Goal: Task Accomplishment & Management: Manage account settings

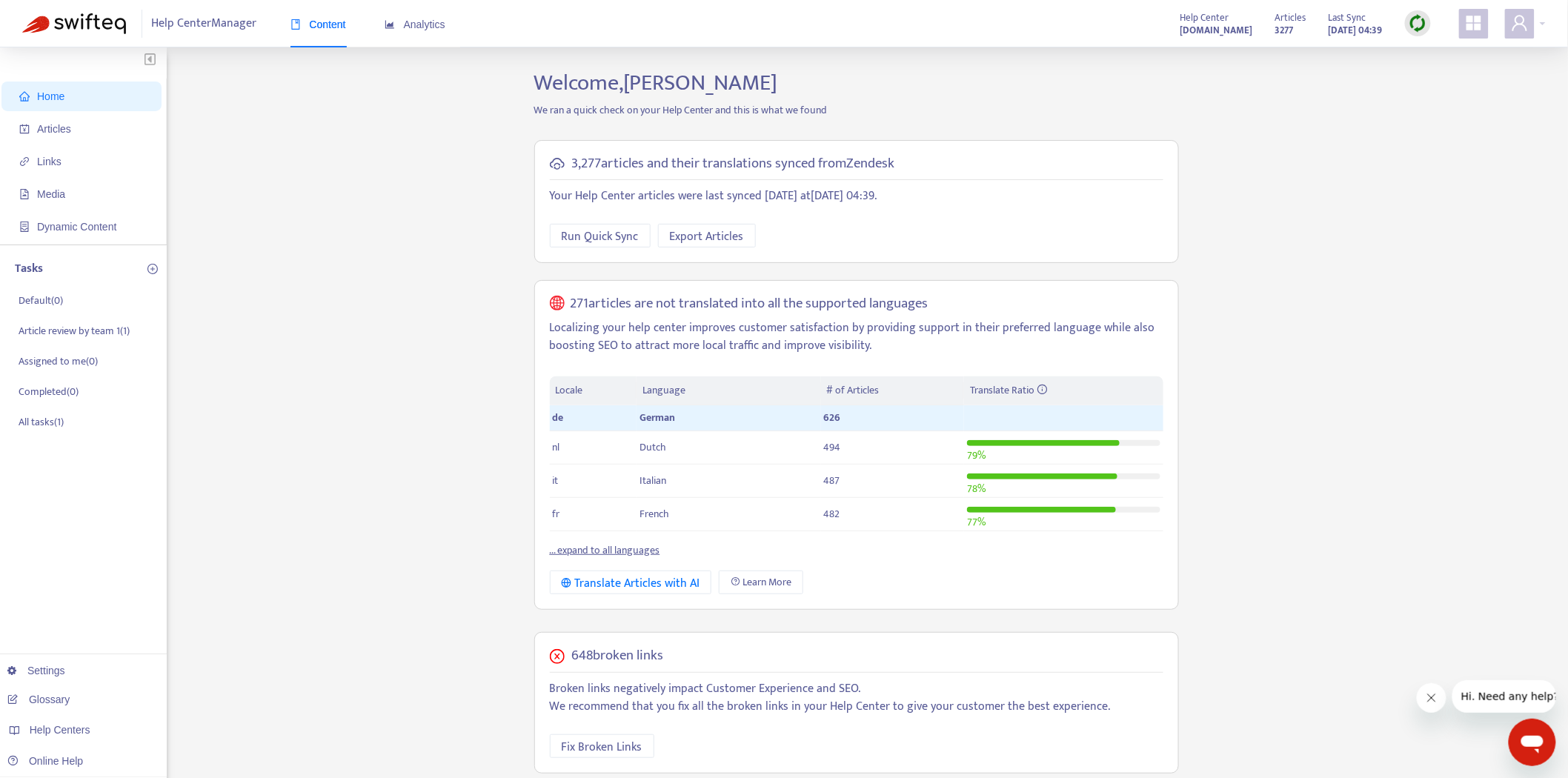
click at [1504, 16] on div "Help Center support.personio.de Articles 3277 Last Sync Oct 15, 2025 04:39" at bounding box center [1357, 24] width 376 height 29
click at [1509, 22] on span at bounding box center [1520, 24] width 29 height 29
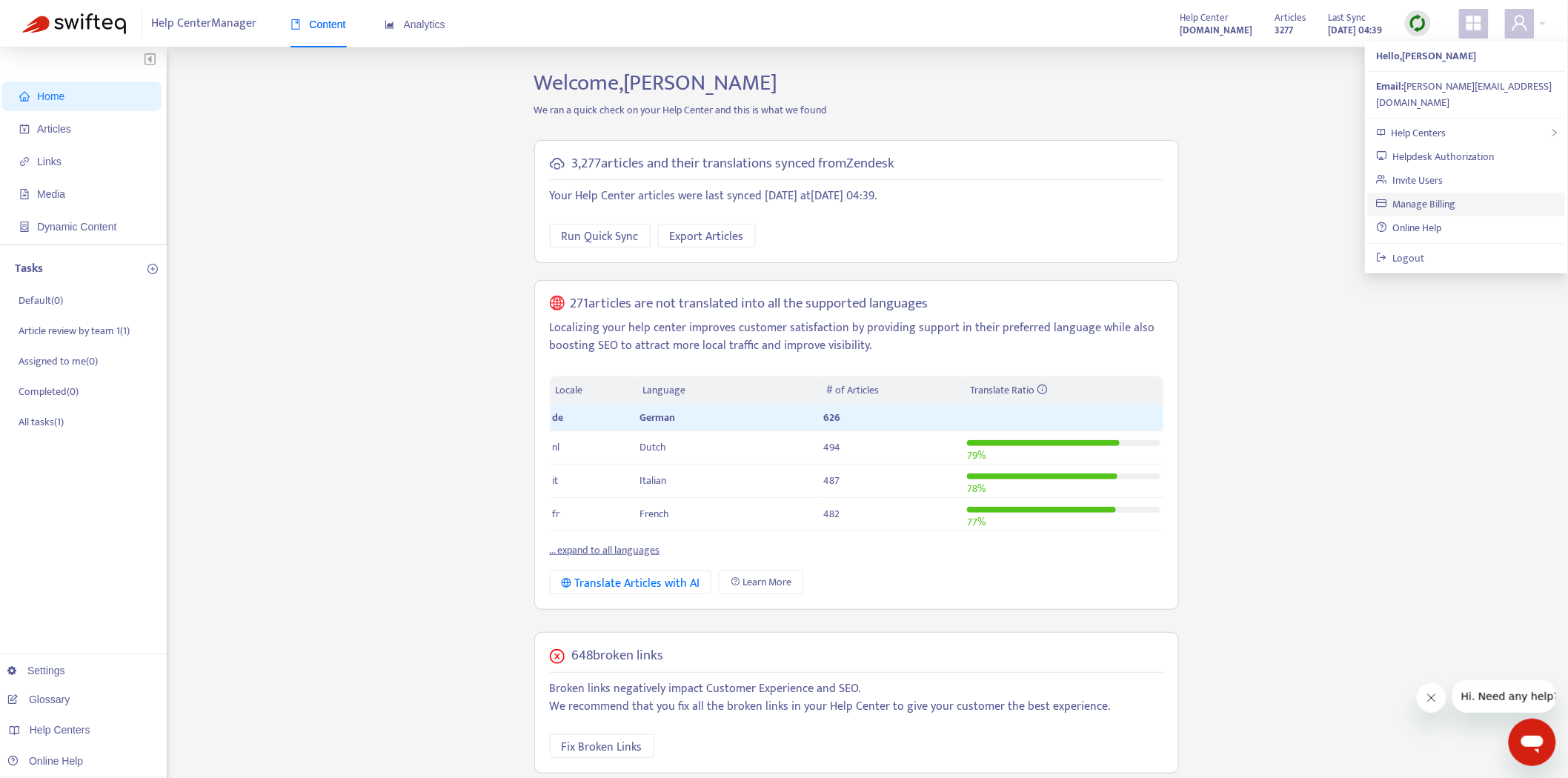
click at [1456, 196] on link "Manage Billing" at bounding box center [1416, 204] width 79 height 17
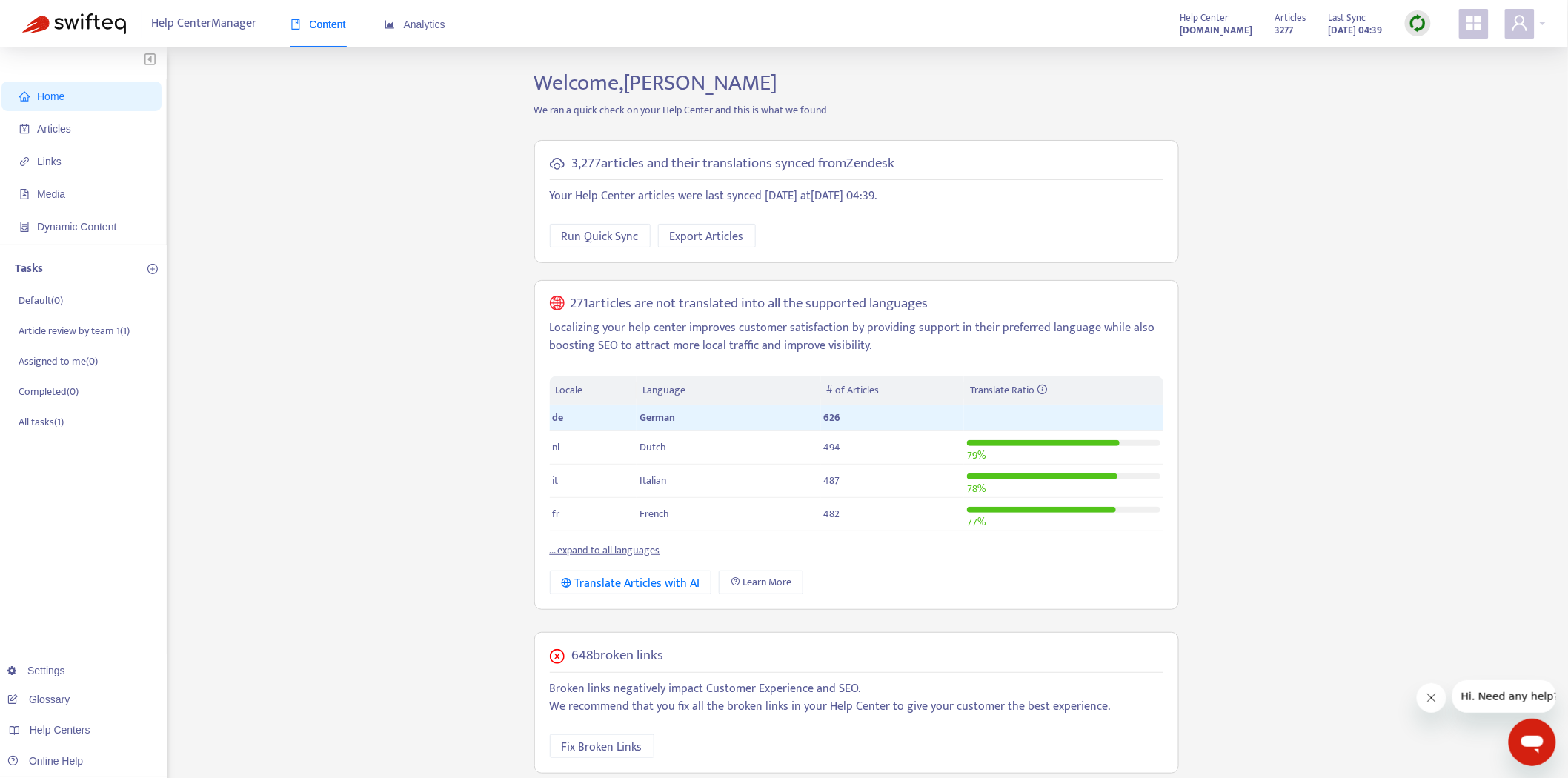
click at [1512, 3] on div "Help Center Manager Content Analytics Help Center support.personio.de Articles …" at bounding box center [784, 24] width 1568 height 48
click at [1514, 19] on icon "user" at bounding box center [1519, 22] width 17 height 17
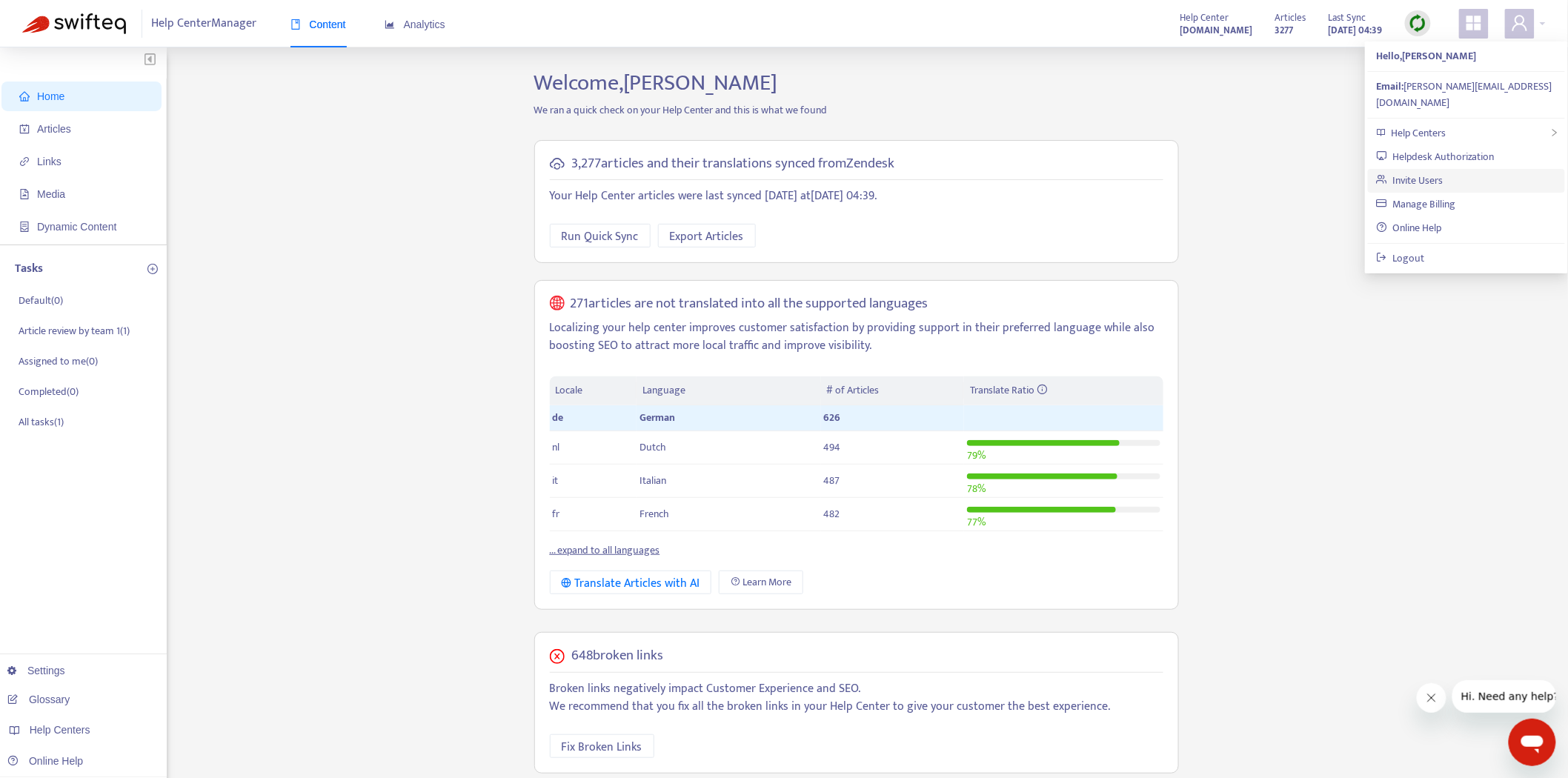
click at [1444, 172] on link "Invite Users" at bounding box center [1410, 180] width 67 height 17
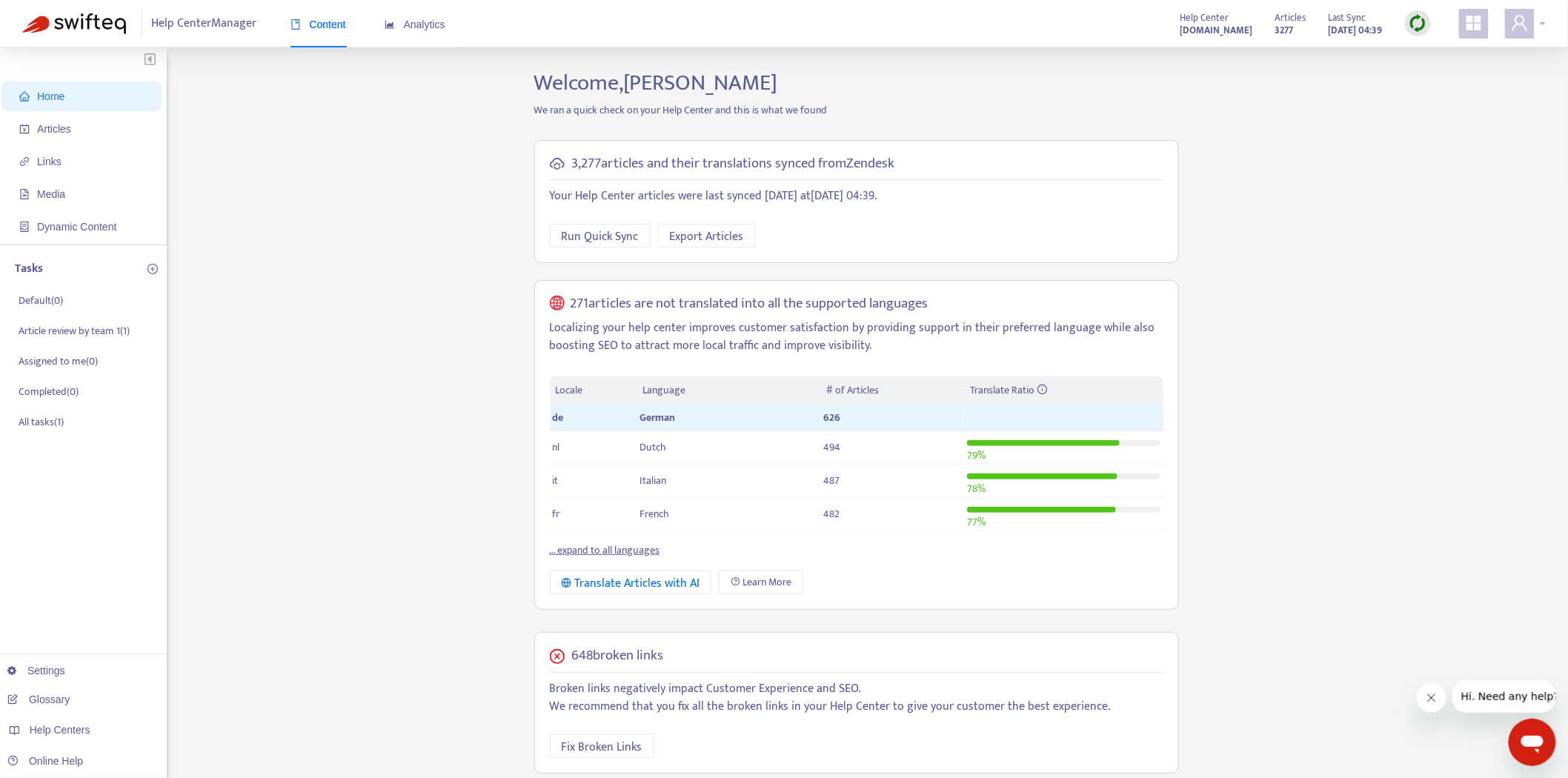
click at [1528, 26] on icon "user" at bounding box center [1519, 22] width 17 height 17
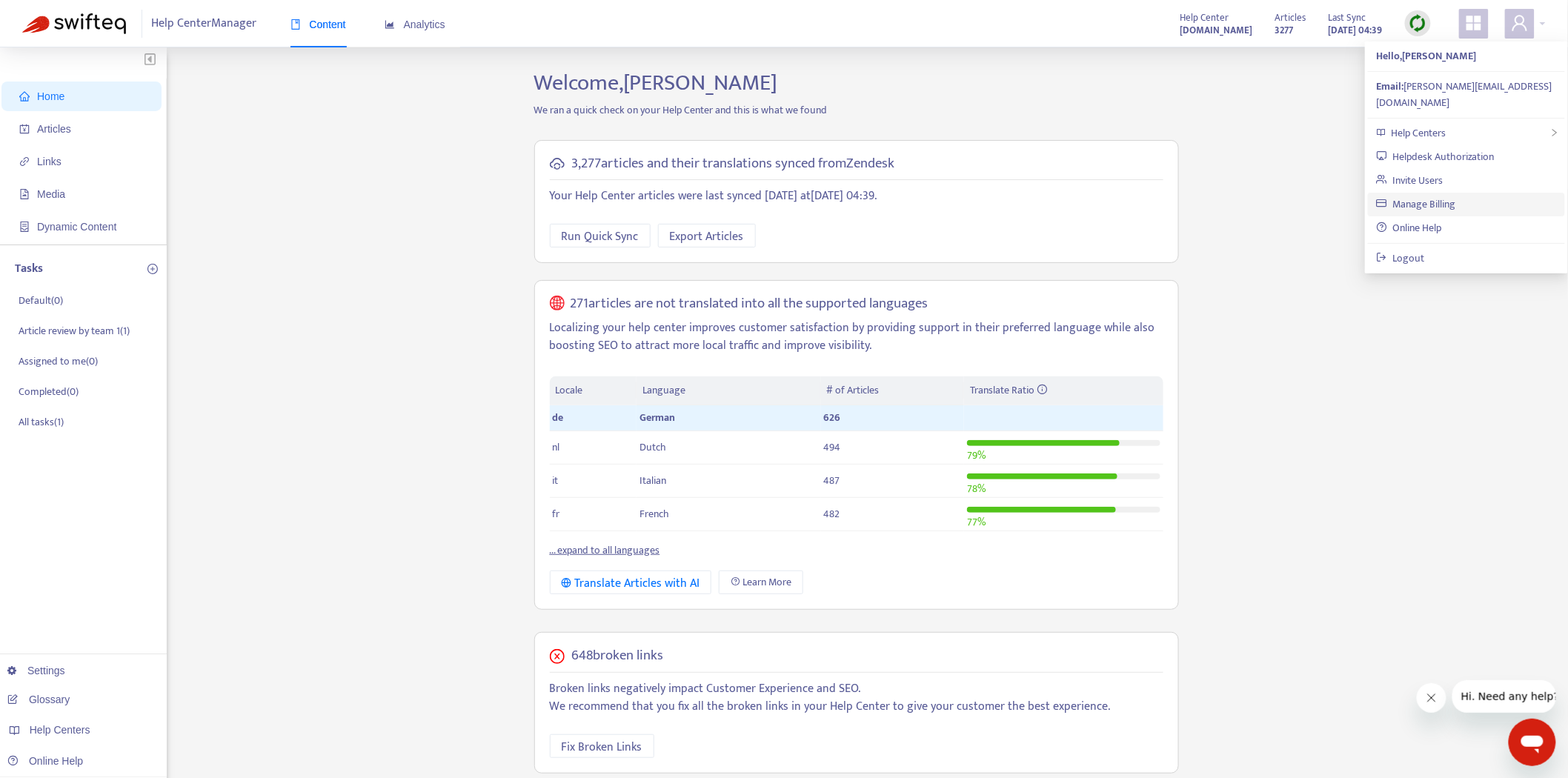
click at [1448, 196] on link "Manage Billing" at bounding box center [1416, 204] width 79 height 17
